Goal: Task Accomplishment & Management: Complete application form

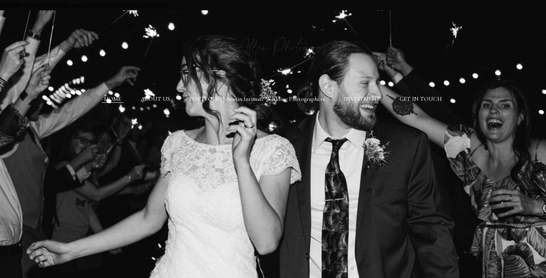
click at [278, 98] on link "PORTFOLIO | Austin Intimate Wedding Photographers" at bounding box center [257, 98] width 136 height 7
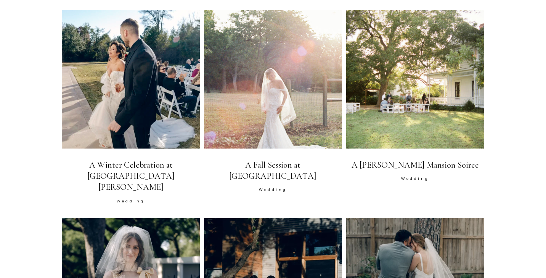
scroll to position [377, 0]
click at [410, 48] on span at bounding box center [415, 79] width 122 height 122
click at [409, 108] on span at bounding box center [415, 79] width 122 height 122
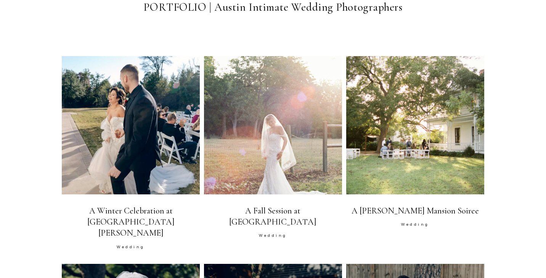
click at [409, 108] on span at bounding box center [415, 125] width 122 height 122
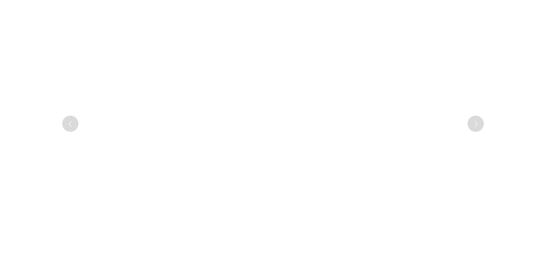
scroll to position [158, 0]
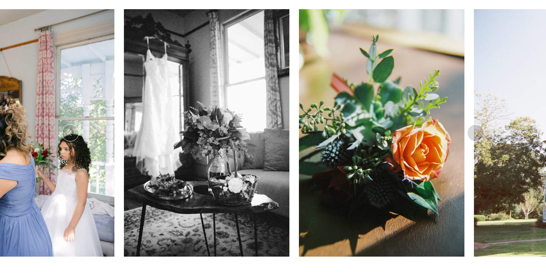
scroll to position [149, 0]
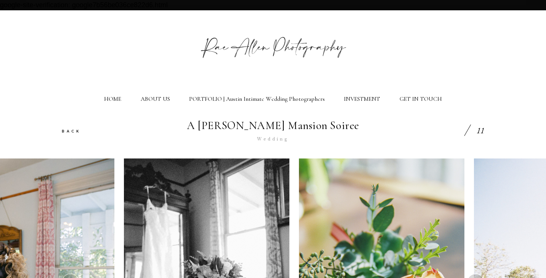
scroll to position [149, 0]
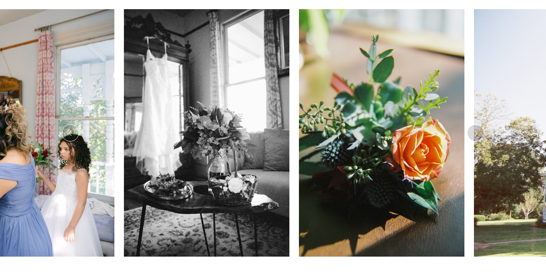
click at [475, 133] on icon at bounding box center [476, 133] width 6 height 9
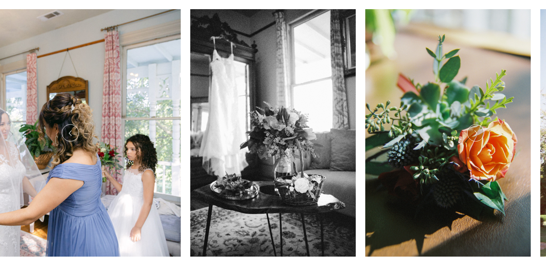
click at [475, 133] on icon at bounding box center [476, 133] width 6 height 9
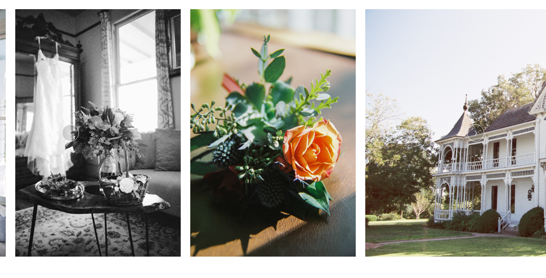
click at [475, 133] on icon at bounding box center [476, 133] width 6 height 9
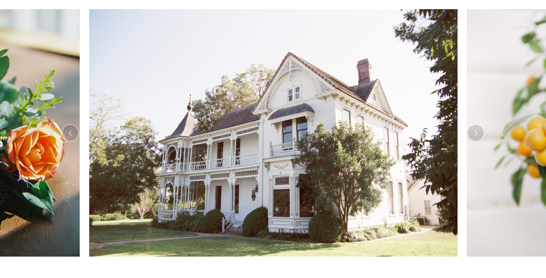
click at [475, 133] on icon at bounding box center [476, 133] width 6 height 9
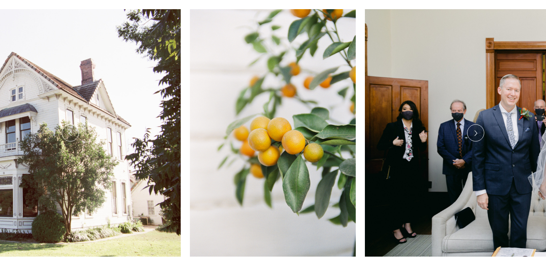
click at [475, 133] on icon at bounding box center [476, 133] width 6 height 9
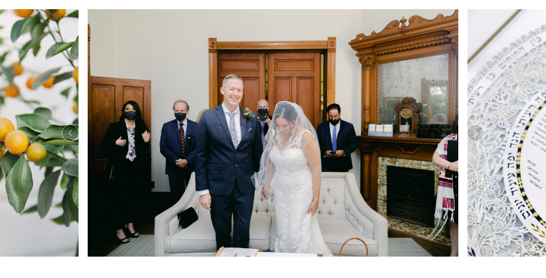
click at [475, 132] on icon at bounding box center [476, 133] width 6 height 9
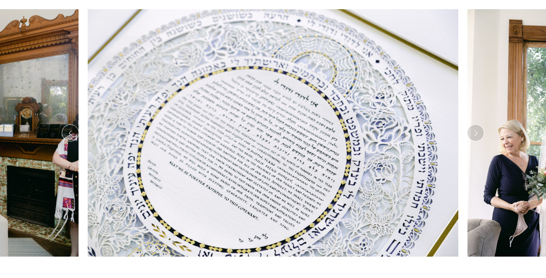
click at [475, 132] on icon at bounding box center [476, 133] width 6 height 9
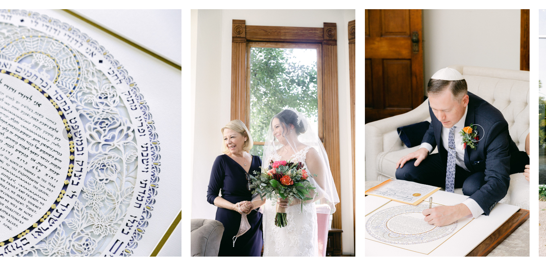
click at [475, 132] on icon at bounding box center [476, 133] width 6 height 9
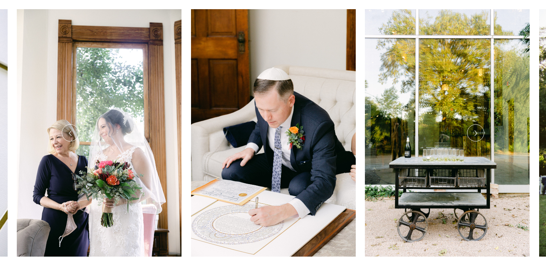
click at [475, 132] on icon at bounding box center [476, 133] width 6 height 9
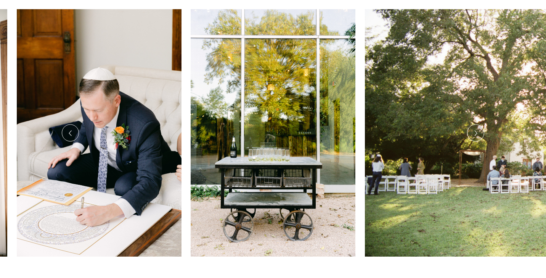
click at [475, 132] on icon at bounding box center [476, 133] width 6 height 9
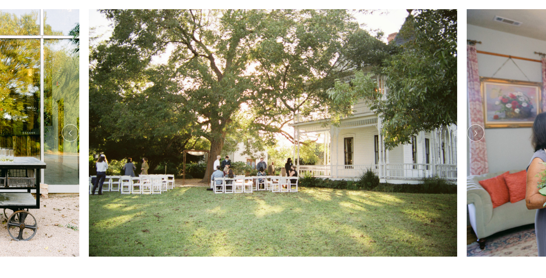
click at [475, 132] on icon at bounding box center [476, 133] width 6 height 9
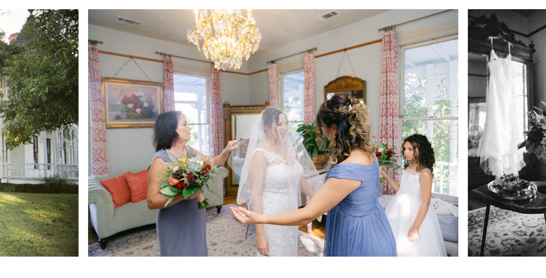
click at [475, 132] on icon at bounding box center [476, 133] width 6 height 9
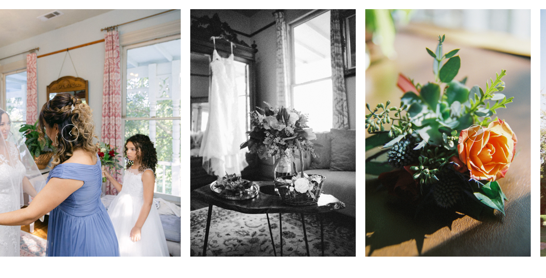
click at [475, 132] on icon at bounding box center [476, 133] width 6 height 9
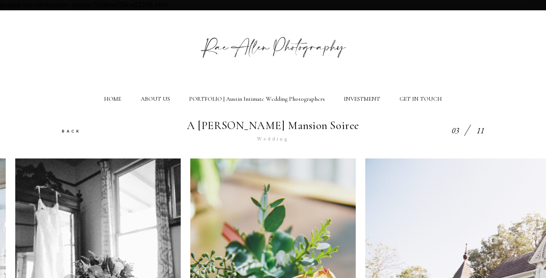
scroll to position [0, 0]
click at [352, 99] on link "INVESTMENT" at bounding box center [362, 98] width 36 height 7
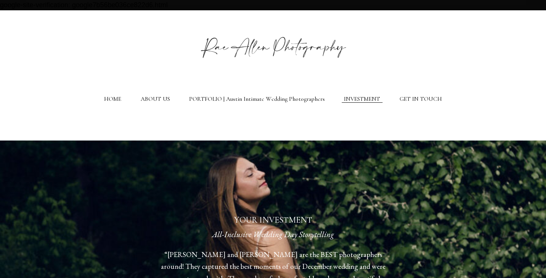
click at [416, 95] on link "GET IN TOUCH" at bounding box center [421, 98] width 42 height 7
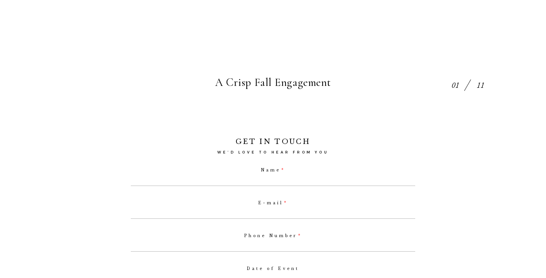
scroll to position [224, 0]
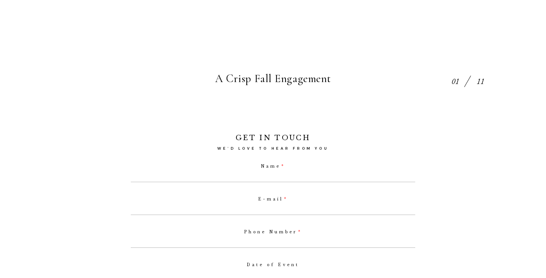
click at [274, 164] on label "Name" at bounding box center [273, 166] width 285 height 5
click at [274, 172] on input "Name" at bounding box center [273, 177] width 285 height 10
click at [274, 164] on label "Name" at bounding box center [273, 166] width 285 height 5
click at [274, 172] on input "Name" at bounding box center [273, 177] width 285 height 10
click at [272, 164] on label "Name" at bounding box center [273, 166] width 285 height 5
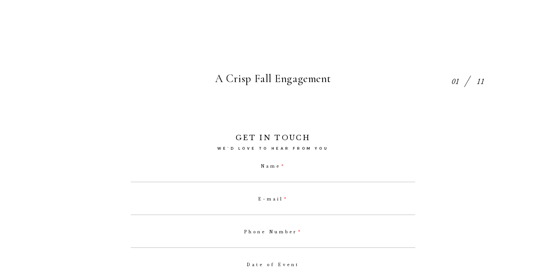
click at [272, 172] on input "Name" at bounding box center [273, 177] width 285 height 10
click at [272, 164] on label "Name" at bounding box center [273, 166] width 285 height 5
click at [272, 172] on input "Name" at bounding box center [273, 177] width 285 height 10
click at [288, 175] on input "Name" at bounding box center [273, 177] width 285 height 10
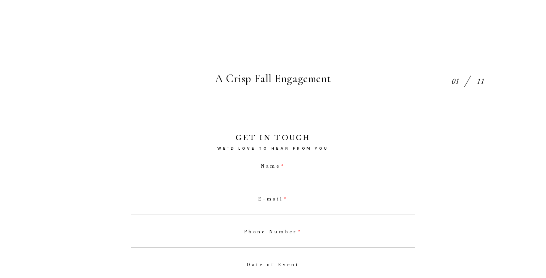
click at [270, 165] on label "Name" at bounding box center [273, 166] width 285 height 5
click at [270, 172] on input "Name" at bounding box center [273, 177] width 285 height 10
click at [270, 165] on label "Name" at bounding box center [273, 166] width 285 height 5
click at [270, 172] on input "Name" at bounding box center [273, 177] width 285 height 10
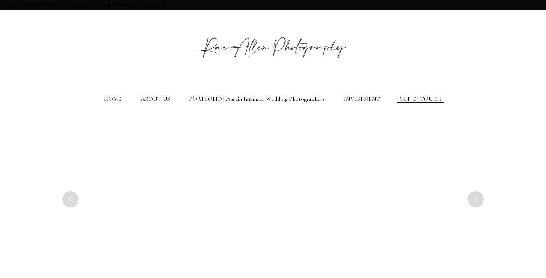
scroll to position [224, 0]
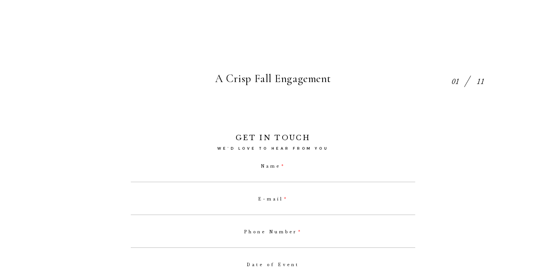
click at [262, 166] on label "Name" at bounding box center [273, 166] width 285 height 5
click at [262, 172] on input "Name" at bounding box center [273, 177] width 285 height 10
click at [262, 166] on label "Name" at bounding box center [273, 166] width 285 height 5
click at [262, 172] on input "Name" at bounding box center [273, 177] width 285 height 10
click at [262, 166] on label "Name" at bounding box center [273, 166] width 285 height 5
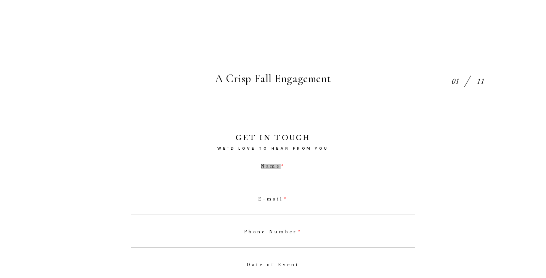
click at [262, 172] on input "Name" at bounding box center [273, 177] width 285 height 10
type input "E"
select select
type input "Emma Stroup"
click at [270, 206] on input "E-mail" at bounding box center [273, 209] width 285 height 10
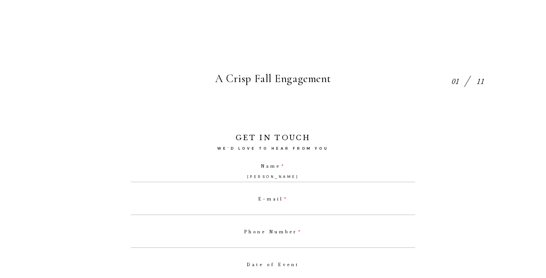
type input "e"
select select
type input "eestroup1998@gmail.com"
click at [278, 231] on label "Phone Number" at bounding box center [273, 232] width 285 height 5
click at [278, 237] on input "Phone Number" at bounding box center [273, 242] width 285 height 10
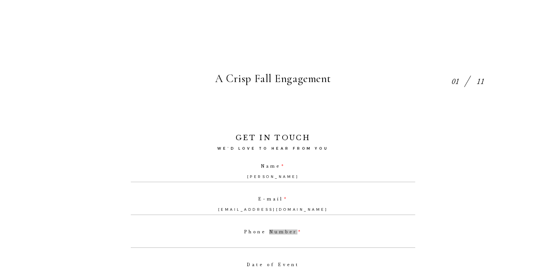
click at [278, 231] on label "Phone Number" at bounding box center [273, 232] width 285 height 5
click at [278, 237] on input "Phone Number" at bounding box center [273, 242] width 285 height 10
type input "972"
select select
type input "978"
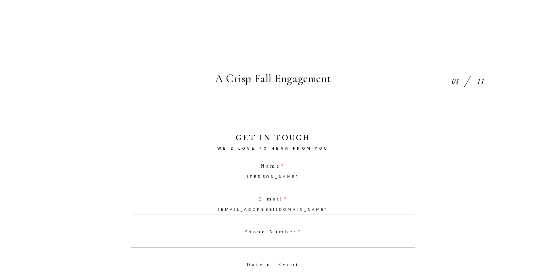
click at [252, 240] on input "Phone Number" at bounding box center [273, 242] width 285 height 10
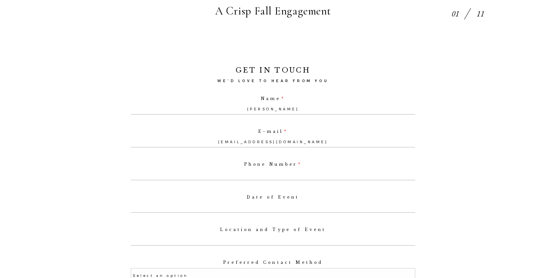
scroll to position [329, 0]
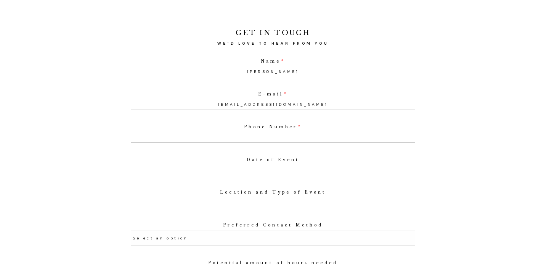
click at [265, 171] on input "text" at bounding box center [273, 170] width 285 height 10
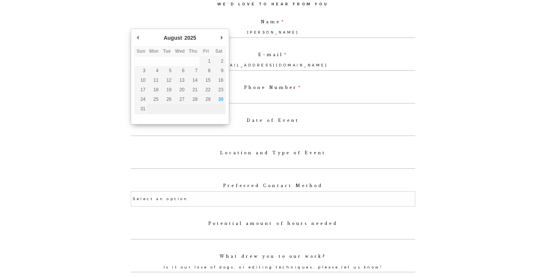
scroll to position [371, 0]
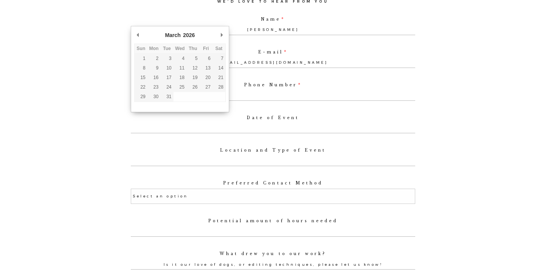
click at [79, 91] on div "GET IN TOUCH WE’D LOVE TO HEAR FROM YOU Name Emma Stroup E-mail eestroup1998@gm…" at bounding box center [273, 213] width 546 height 454
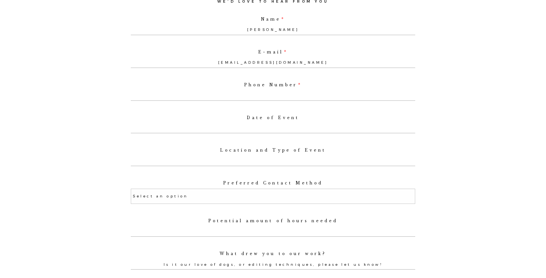
click at [79, 91] on div "GET IN TOUCH WE’D LOVE TO HEAR FROM YOU Name Emma Stroup E-mail eestroup1998@gm…" at bounding box center [273, 213] width 546 height 454
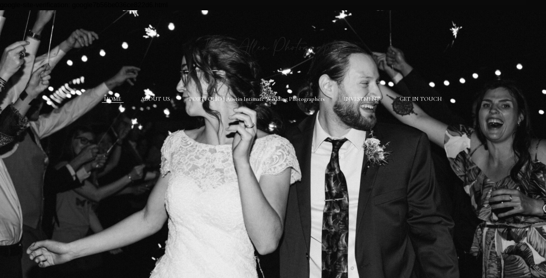
click at [165, 98] on link "ABOUT US" at bounding box center [155, 98] width 29 height 7
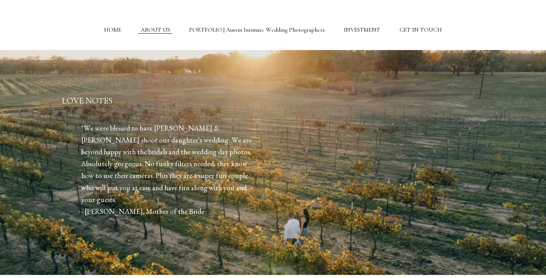
scroll to position [72, 0]
